Goal: Transaction & Acquisition: Purchase product/service

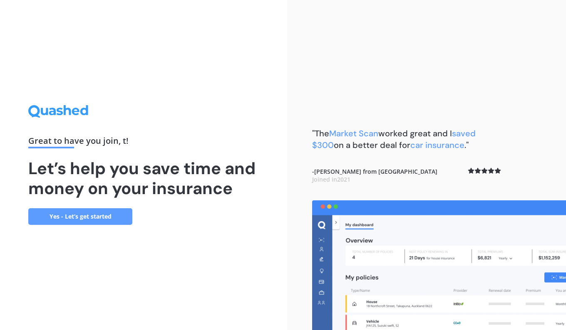
click at [84, 217] on link "Yes - Let’s get started" at bounding box center [80, 217] width 104 height 17
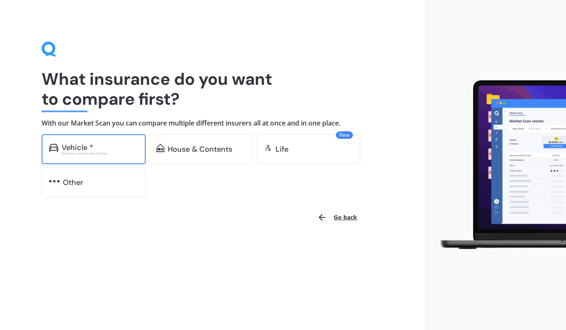
click at [93, 146] on div "Vehicle *" at bounding box center [100, 148] width 77 height 8
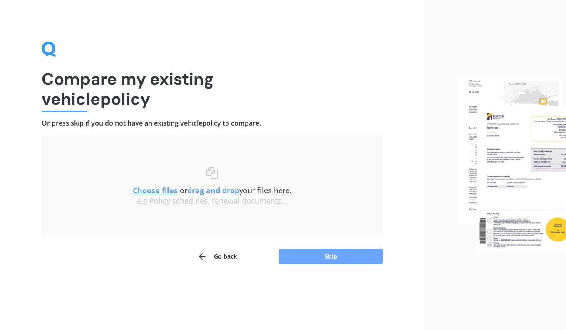
click at [332, 261] on button "Skip" at bounding box center [331, 257] width 104 height 16
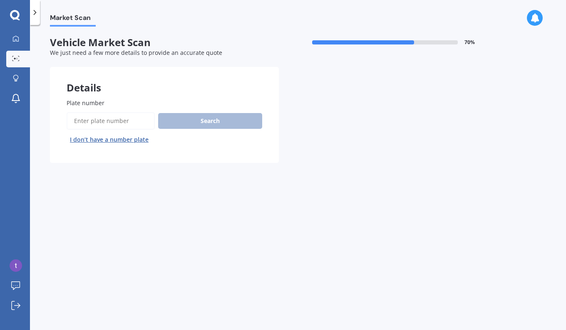
click at [112, 119] on input "Plate number" at bounding box center [111, 120] width 88 height 17
type input "pds75"
click at [195, 126] on button "Search" at bounding box center [210, 121] width 104 height 16
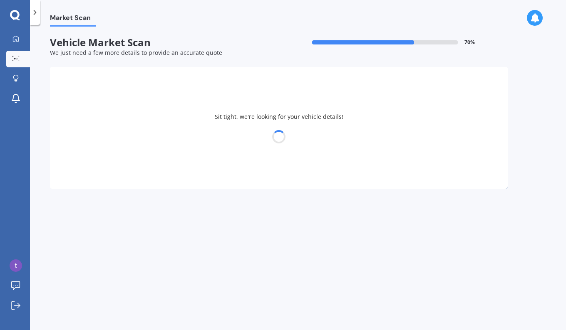
select select "GREAT WALL"
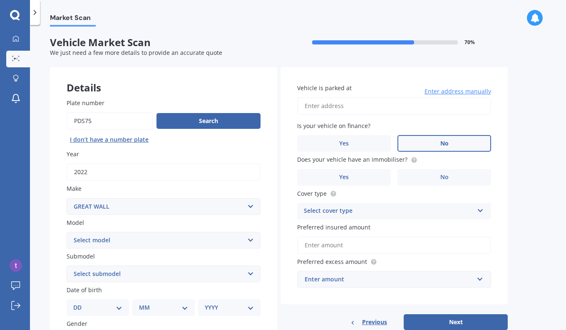
click at [465, 144] on label "No" at bounding box center [444, 143] width 94 height 17
click at [0, 0] on input "No" at bounding box center [0, 0] width 0 height 0
click at [422, 178] on label "No" at bounding box center [444, 177] width 94 height 17
click at [0, 0] on input "No" at bounding box center [0, 0] width 0 height 0
click at [326, 108] on input "Vehicle is parked at" at bounding box center [394, 105] width 194 height 17
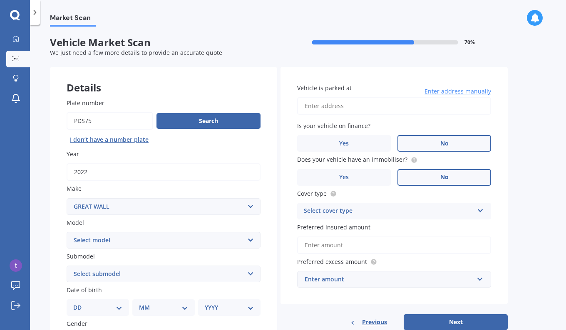
type input "[STREET_ADDRESS]"
select select "05"
select select "02"
select select "1982"
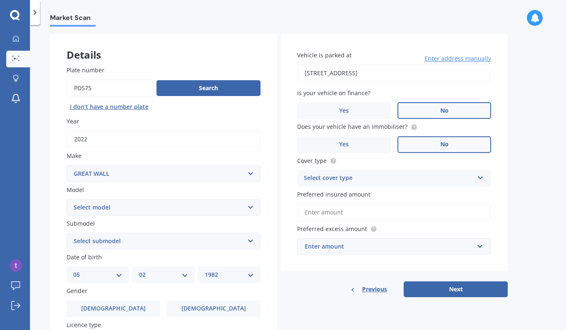
scroll to position [42, 0]
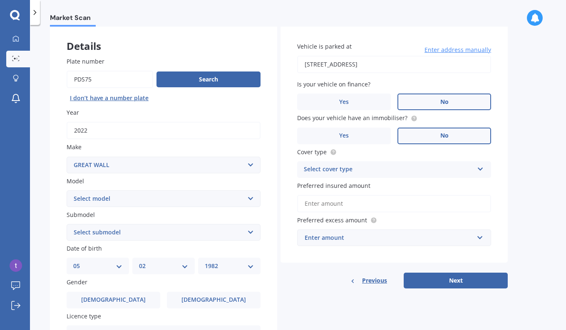
click at [253, 200] on select "Select model [PERSON_NAME] SA220 [PERSON_NAME] V200 V240 X200 X240" at bounding box center [164, 199] width 194 height 17
select select "[PERSON_NAME]"
click at [67, 191] on select "Select model [PERSON_NAME] SA220 [PERSON_NAME] V200 V240 X200 X240" at bounding box center [164, 199] width 194 height 17
click at [251, 233] on select "Select submodel Luxury diesel turbo" at bounding box center [164, 232] width 194 height 17
select select "LUXURY DIESEL TURBO"
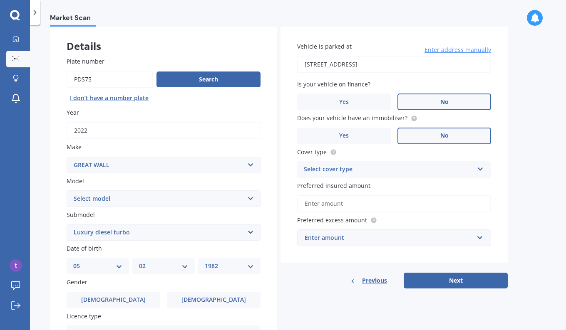
click at [67, 225] on select "Select submodel Luxury diesel turbo" at bounding box center [164, 232] width 194 height 17
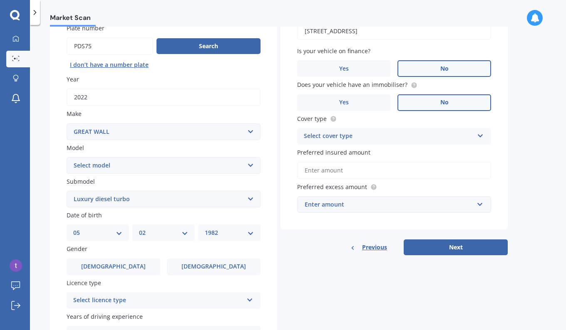
scroll to position [125, 0]
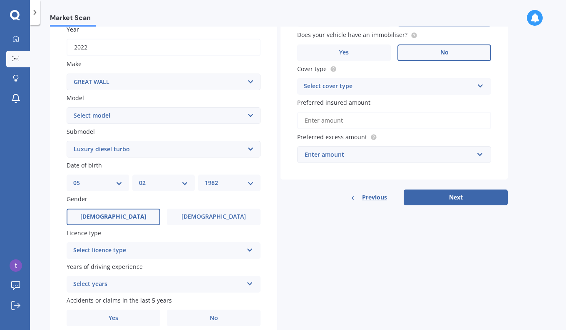
click at [132, 217] on label "[DEMOGRAPHIC_DATA]" at bounding box center [114, 217] width 94 height 17
click at [0, 0] on input "[DEMOGRAPHIC_DATA]" at bounding box center [0, 0] width 0 height 0
click at [252, 254] on div "Select licence type NZ Full NZ Restricted NZ Learners [GEOGRAPHIC_DATA] [GEOGRA…" at bounding box center [164, 251] width 194 height 17
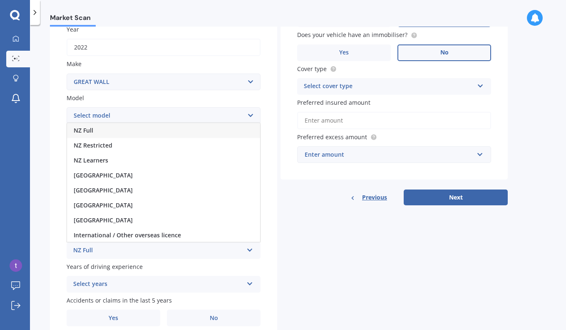
click at [188, 133] on div "NZ Full" at bounding box center [163, 130] width 193 height 15
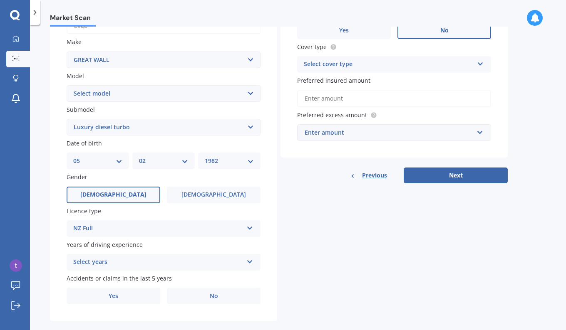
scroll to position [161, 0]
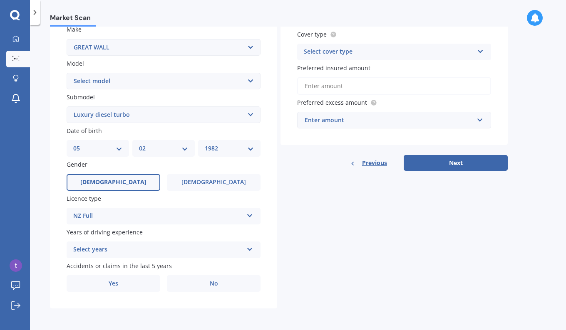
click at [251, 248] on icon at bounding box center [249, 248] width 7 height 6
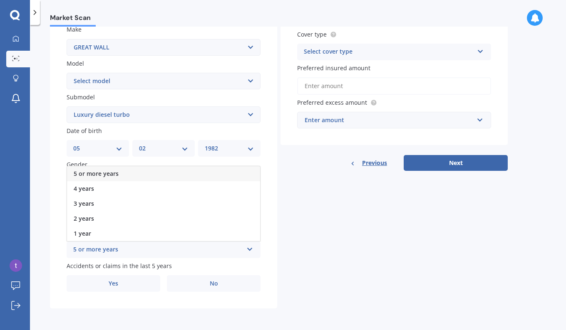
click at [214, 175] on div "5 or more years" at bounding box center [163, 173] width 193 height 15
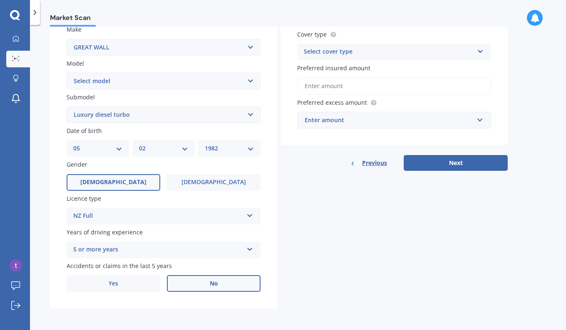
click at [207, 287] on label "No" at bounding box center [214, 284] width 94 height 17
click at [0, 0] on input "No" at bounding box center [0, 0] width 0 height 0
click at [348, 86] on input "Preferred insured amount" at bounding box center [394, 85] width 194 height 17
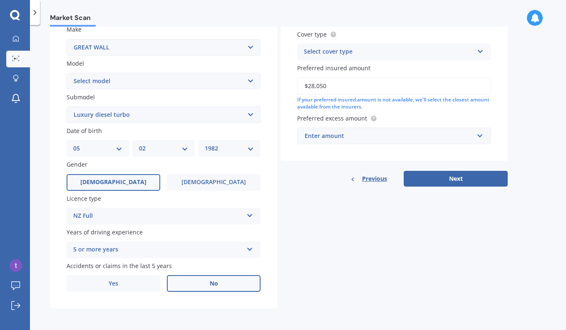
type input "$28,050"
click at [481, 135] on input "text" at bounding box center [391, 136] width 186 height 16
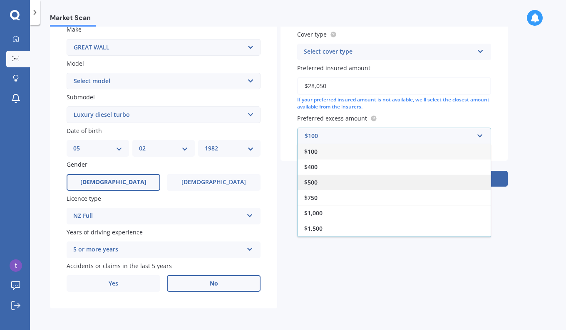
click at [404, 178] on div "$500" at bounding box center [394, 182] width 193 height 15
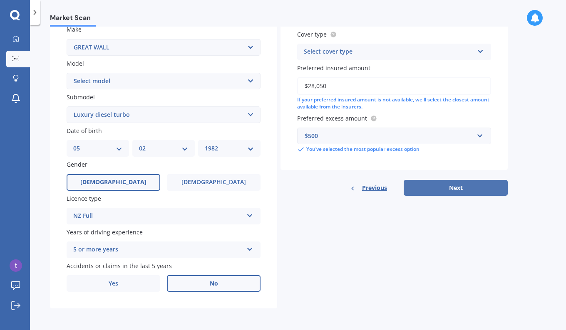
click at [462, 188] on button "Next" at bounding box center [456, 188] width 104 height 16
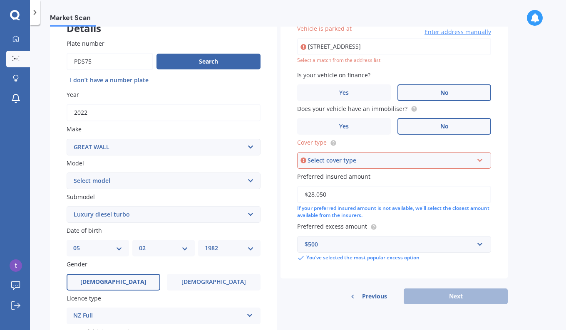
scroll to position [57, 0]
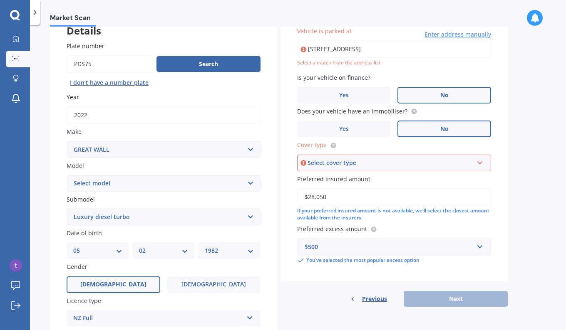
click at [484, 162] on div "Select cover type Comprehensive Third Party, Fire & Theft Third Party" at bounding box center [394, 163] width 194 height 17
click at [405, 176] on div "Comprehensive" at bounding box center [394, 178] width 192 height 15
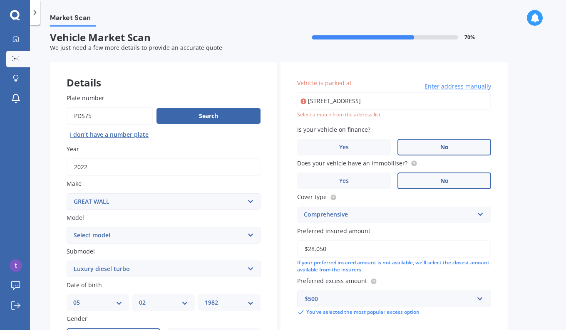
scroll to position [0, 0]
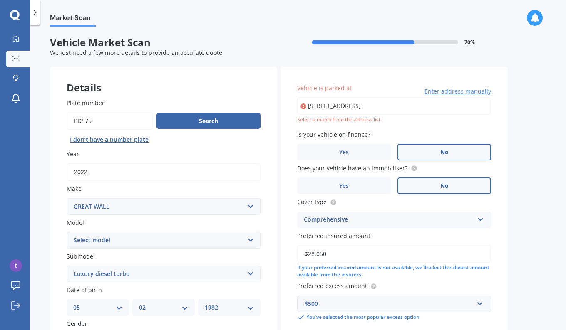
click at [447, 107] on input "[STREET_ADDRESS]" at bounding box center [394, 105] width 194 height 17
click at [526, 119] on div "Market Scan Vehicle Market Scan 70 % We just need a few more details to provide…" at bounding box center [298, 180] width 536 height 306
drag, startPoint x: 439, startPoint y: 107, endPoint x: 308, endPoint y: 106, distance: 130.7
click at [308, 106] on input "[STREET_ADDRESS]" at bounding box center [394, 105] width 194 height 17
type input "[STREET_ADDRESS]"
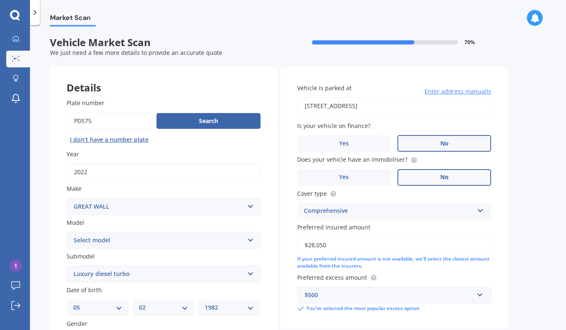
click at [539, 142] on div "Market Scan Vehicle Market Scan 70 % We just need a few more details to provide…" at bounding box center [298, 180] width 536 height 306
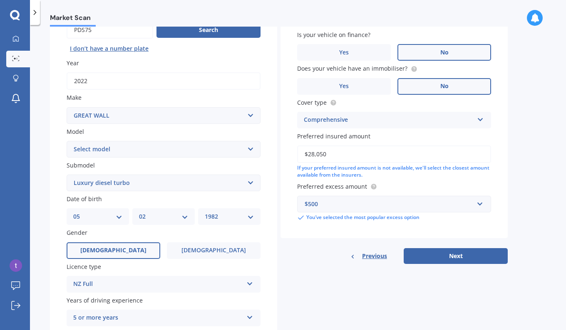
scroll to position [161, 0]
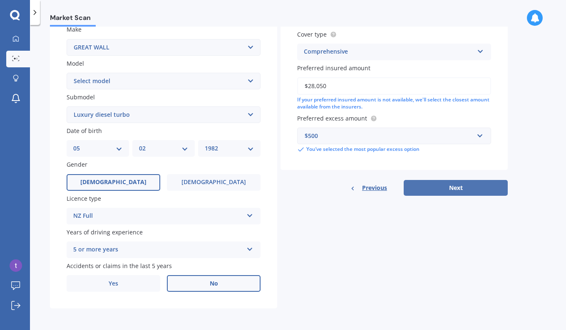
click at [487, 190] on button "Next" at bounding box center [456, 188] width 104 height 16
select select "05"
select select "02"
select select "1982"
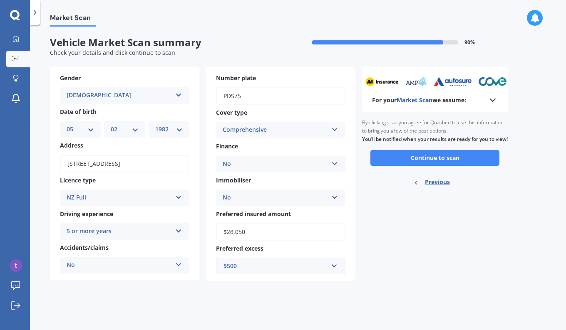
scroll to position [0, 0]
click at [433, 166] on button "Continue to scan" at bounding box center [434, 158] width 129 height 16
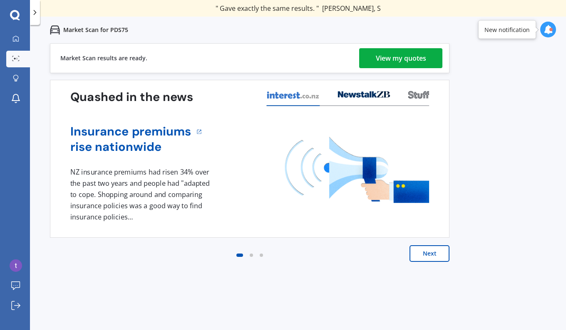
click at [411, 60] on div "View my quotes" at bounding box center [401, 58] width 50 height 20
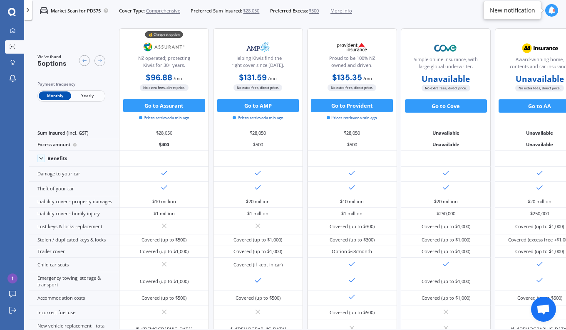
click at [87, 94] on span "Yearly" at bounding box center [87, 96] width 32 height 9
